Goal: Task Accomplishment & Management: Use online tool/utility

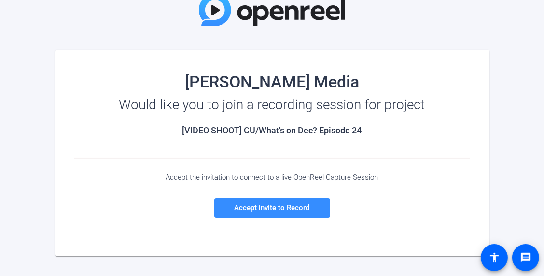
scroll to position [69, 0]
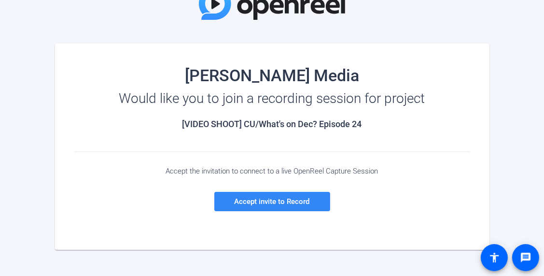
click at [260, 201] on span "Accept invite to Record" at bounding box center [272, 201] width 75 height 9
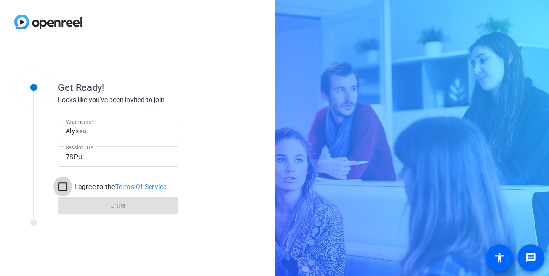
click at [62, 186] on input "I agree to the Terms Of Service" at bounding box center [62, 186] width 19 height 19
checkbox input "true"
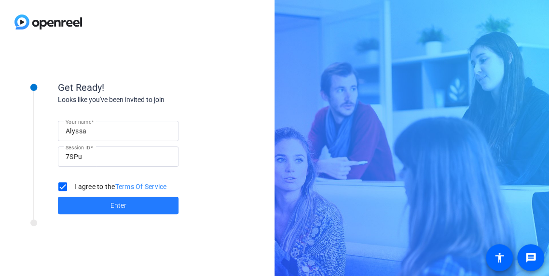
click at [105, 205] on span at bounding box center [118, 205] width 121 height 23
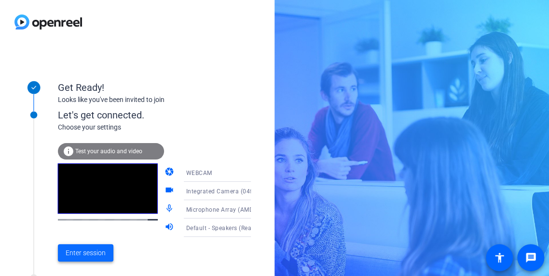
click at [78, 257] on span "Enter session" at bounding box center [86, 253] width 40 height 10
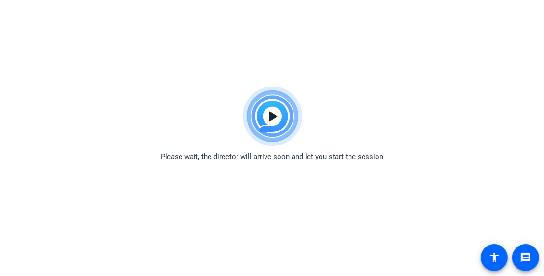
click at [425, 92] on div "Please wait, the director will arrive soon and let you start the session" at bounding box center [272, 122] width 544 height 81
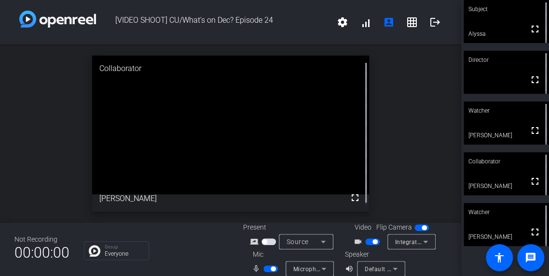
click at [434, 144] on div "open_in_new Collaborator fullscreen [PERSON_NAME]" at bounding box center [230, 133] width 461 height 178
click at [439, 118] on div "open_in_new Director fullscreen" at bounding box center [230, 133] width 461 height 178
click at [422, 77] on div "open_in_new Watcher fullscreen [PERSON_NAME]" at bounding box center [230, 133] width 461 height 178
drag, startPoint x: 432, startPoint y: 69, endPoint x: 399, endPoint y: 91, distance: 40.4
click at [399, 91] on div "open_in_new Watcher fullscreen [PERSON_NAME]" at bounding box center [230, 133] width 461 height 178
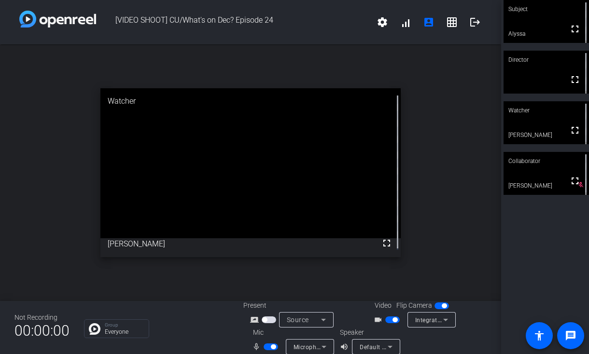
click at [444, 114] on div "open_in_new Watcher fullscreen [PERSON_NAME]" at bounding box center [250, 172] width 501 height 257
click at [473, 66] on div "open_in_new Watcher fullscreen [PERSON_NAME]" at bounding box center [250, 172] width 501 height 257
click at [376, 22] on mat-icon "settings" at bounding box center [382, 22] width 12 height 12
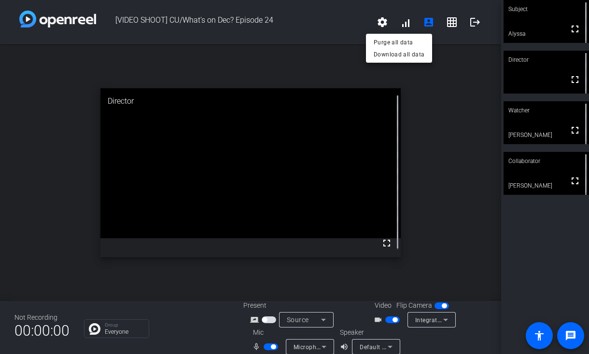
click at [449, 90] on div at bounding box center [294, 177] width 589 height 354
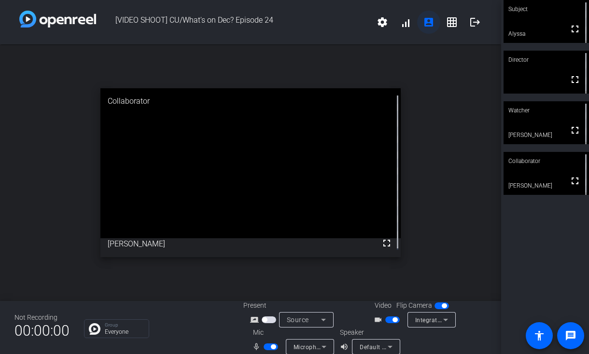
click at [423, 24] on mat-icon "account_box" at bounding box center [429, 22] width 12 height 12
click at [139, 275] on p "Everyone" at bounding box center [124, 332] width 39 height 6
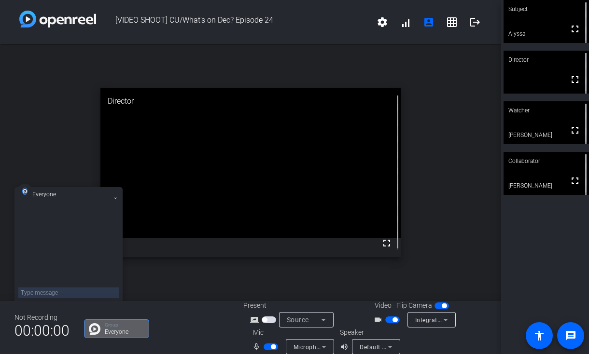
click at [34, 193] on h3 "Everyone" at bounding box center [51, 194] width 39 height 5
click at [26, 191] on img at bounding box center [24, 191] width 5 height 7
click at [114, 198] on icon at bounding box center [115, 198] width 4 height 4
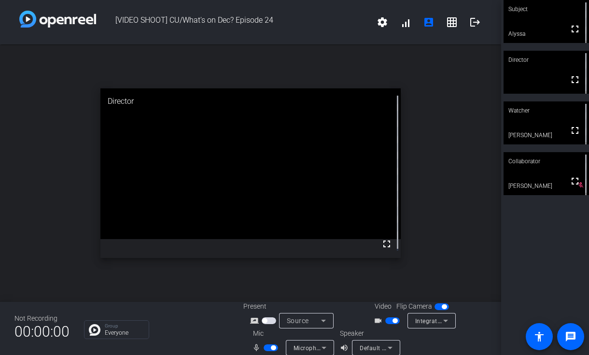
drag, startPoint x: 440, startPoint y: 95, endPoint x: 480, endPoint y: 119, distance: 46.8
click at [480, 119] on div "open_in_new Director fullscreen" at bounding box center [250, 172] width 501 height 257
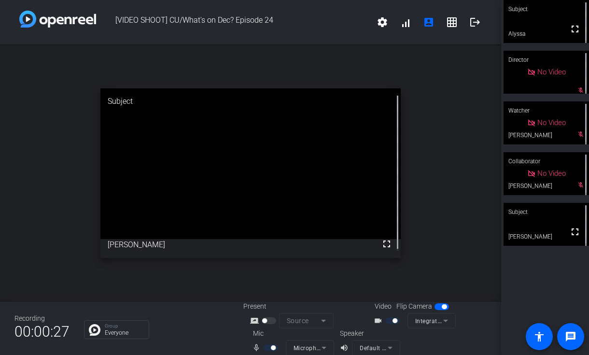
drag, startPoint x: 443, startPoint y: 108, endPoint x: 441, endPoint y: 74, distance: 33.4
click at [441, 74] on div "open_in_new Subject fullscreen [PERSON_NAME]" at bounding box center [250, 172] width 501 height 257
click at [444, 110] on div "open_in_new Subject fullscreen [PERSON_NAME]" at bounding box center [250, 172] width 501 height 257
click at [443, 156] on div "open_in_new Subject fullscreen [PERSON_NAME]" at bounding box center [250, 172] width 501 height 257
click at [431, 147] on div "open_in_new Subject fullscreen [PERSON_NAME]" at bounding box center [250, 172] width 501 height 257
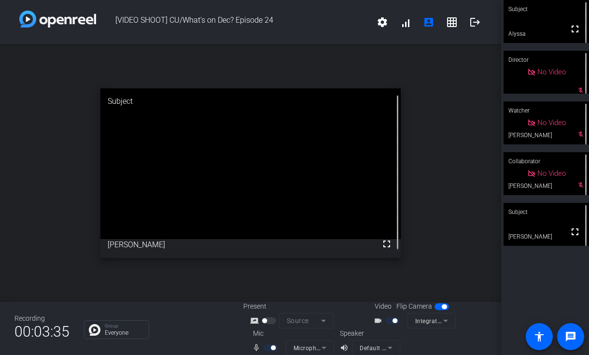
click at [445, 199] on div "open_in_new Subject fullscreen [PERSON_NAME]" at bounding box center [250, 172] width 501 height 257
click at [268, 275] on div at bounding box center [271, 347] width 16 height 7
click at [451, 125] on div "open_in_new Subject fullscreen [PERSON_NAME]" at bounding box center [250, 172] width 501 height 257
click at [458, 138] on div "open_in_new Subject fullscreen [PERSON_NAME]" at bounding box center [250, 172] width 501 height 257
click at [459, 112] on div "open_in_new Subject fullscreen [PERSON_NAME]" at bounding box center [250, 172] width 501 height 257
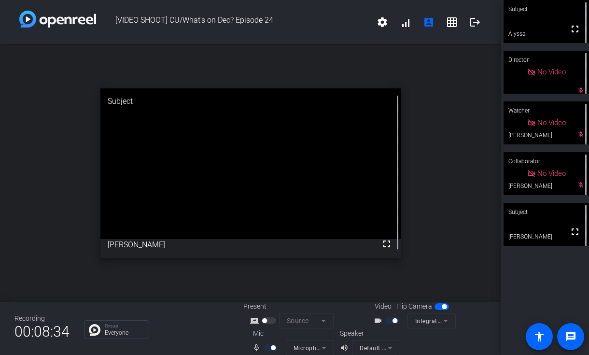
click at [454, 151] on div "open_in_new Subject fullscreen [PERSON_NAME]" at bounding box center [250, 172] width 501 height 257
click at [457, 125] on div "open_in_new Subject fullscreen [PERSON_NAME]" at bounding box center [250, 172] width 501 height 257
click at [428, 105] on div "open_in_new Subject fullscreen [PERSON_NAME]" at bounding box center [250, 172] width 501 height 257
click at [448, 114] on div "open_in_new Subject fullscreen [PERSON_NAME]" at bounding box center [250, 172] width 501 height 257
click at [434, 96] on div "open_in_new Subject fullscreen [PERSON_NAME]" at bounding box center [250, 172] width 501 height 257
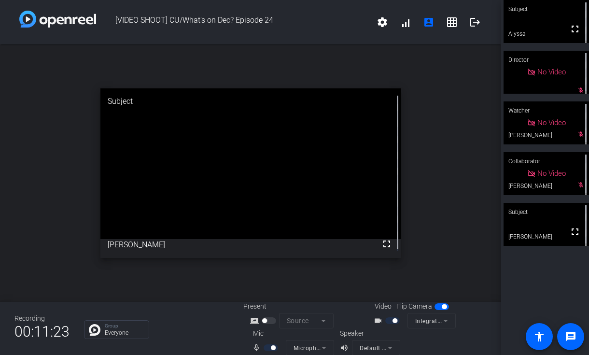
click at [448, 116] on div "open_in_new Subject fullscreen [PERSON_NAME]" at bounding box center [250, 172] width 501 height 257
click at [450, 95] on div "open_in_new Subject fullscreen [PERSON_NAME]" at bounding box center [250, 172] width 501 height 257
click at [448, 94] on div "open_in_new Subject fullscreen [PERSON_NAME]" at bounding box center [250, 172] width 501 height 257
click at [451, 153] on div "open_in_new Subject fullscreen [PERSON_NAME]" at bounding box center [250, 172] width 501 height 257
click at [450, 128] on div "open_in_new Subject fullscreen [PERSON_NAME]" at bounding box center [250, 172] width 501 height 257
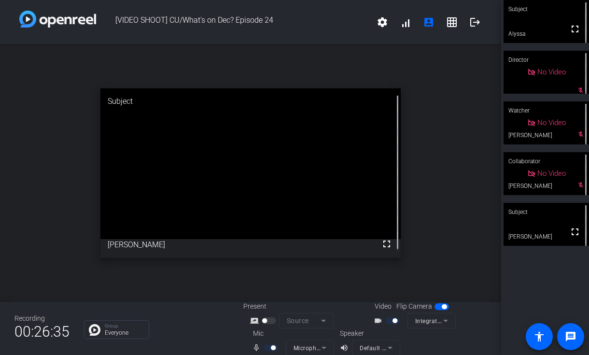
click at [436, 133] on div "open_in_new Subject fullscreen [PERSON_NAME]" at bounding box center [250, 172] width 501 height 257
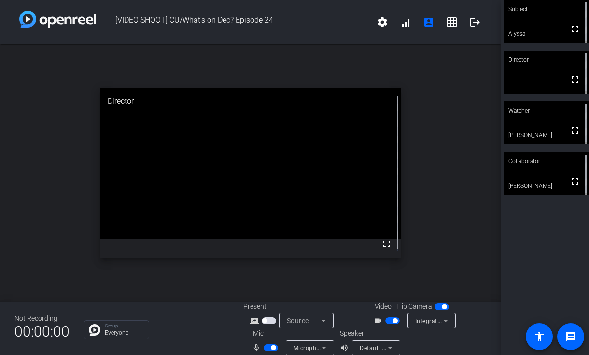
click at [424, 73] on div "open_in_new Director fullscreen" at bounding box center [250, 172] width 501 height 257
click at [540, 221] on div "Subject fullscreen [PERSON_NAME] Director fullscreen Watcher fullscreen [PERSON…" at bounding box center [545, 177] width 88 height 355
drag, startPoint x: 535, startPoint y: 240, endPoint x: 536, endPoint y: 234, distance: 6.4
click at [536, 234] on div "Subject fullscreen [PERSON_NAME] Director fullscreen Watcher fullscreen [PERSON…" at bounding box center [545, 177] width 88 height 355
click at [471, 23] on mat-icon "logout" at bounding box center [475, 22] width 12 height 12
